Goal: Navigation & Orientation: Find specific page/section

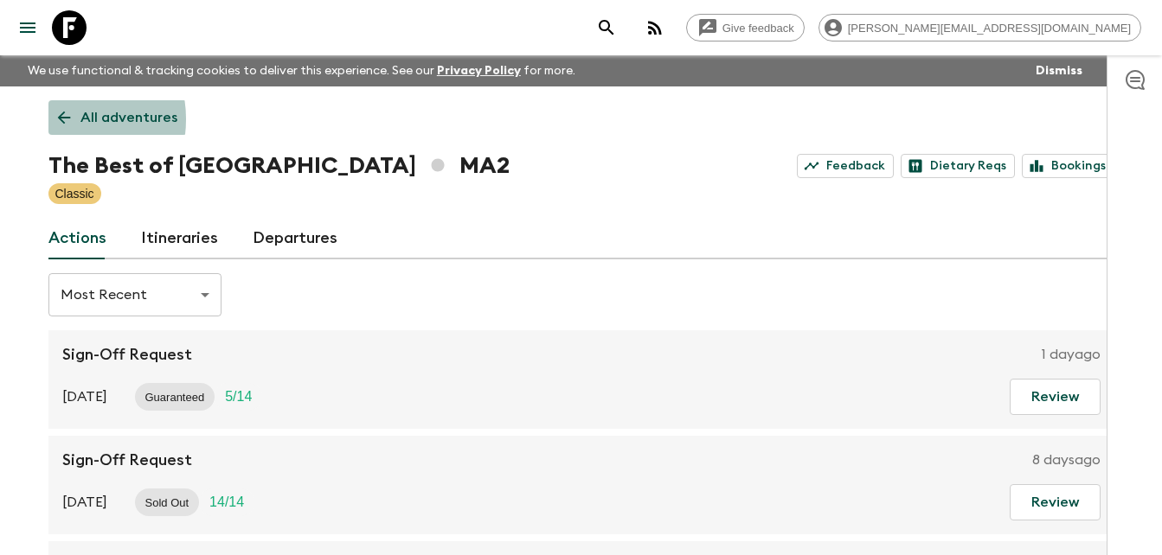
click at [57, 119] on icon at bounding box center [64, 117] width 19 height 19
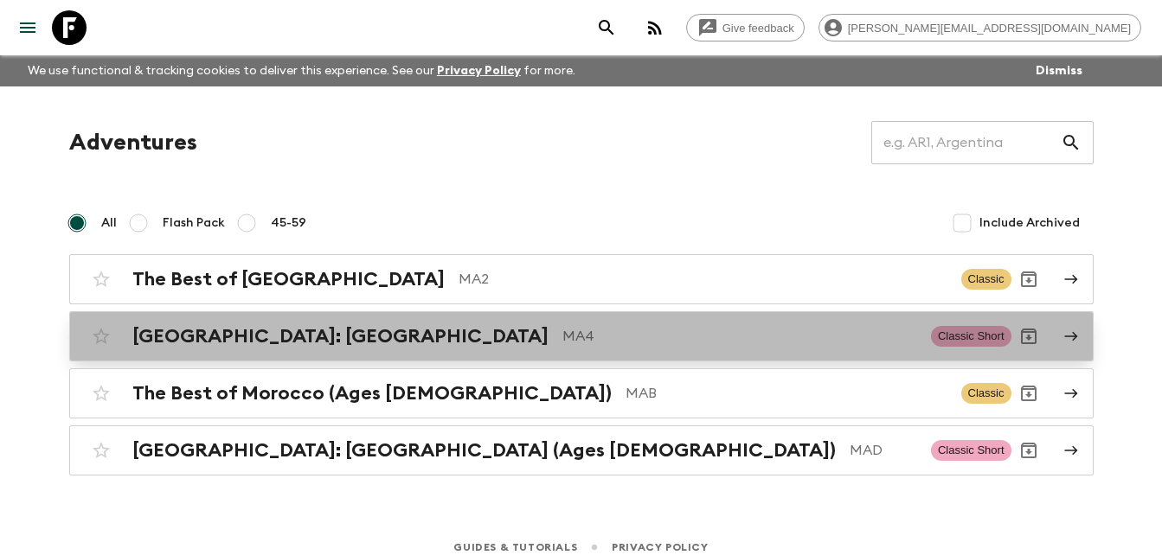
click at [277, 332] on h2 "[GEOGRAPHIC_DATA]: [GEOGRAPHIC_DATA]" at bounding box center [340, 336] width 416 height 22
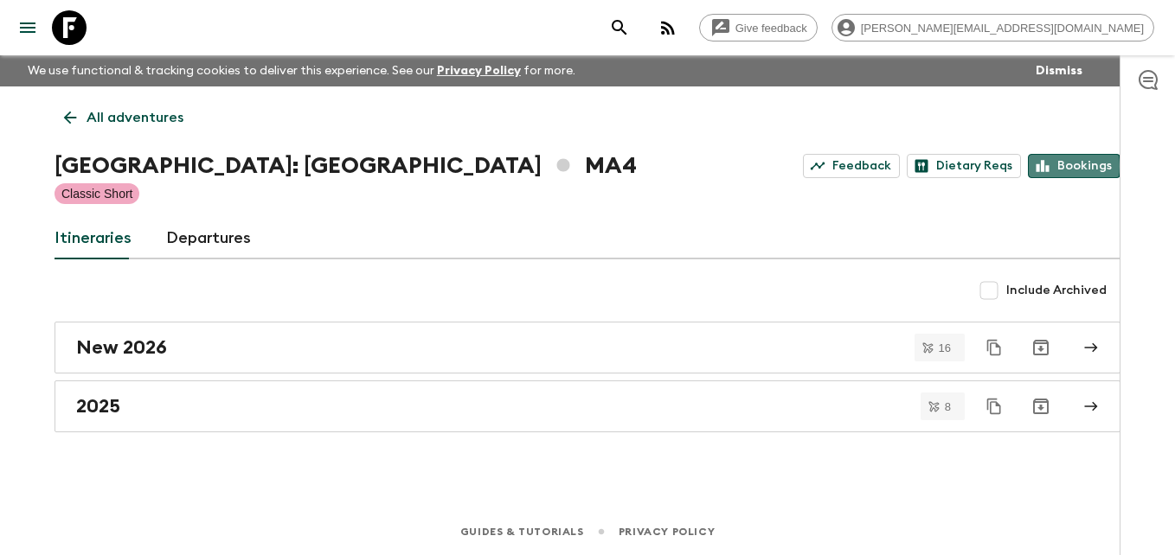
click at [1068, 166] on link "Bookings" at bounding box center [1074, 166] width 93 height 24
click at [69, 112] on icon at bounding box center [70, 118] width 13 height 13
